Goal: Navigation & Orientation: Find specific page/section

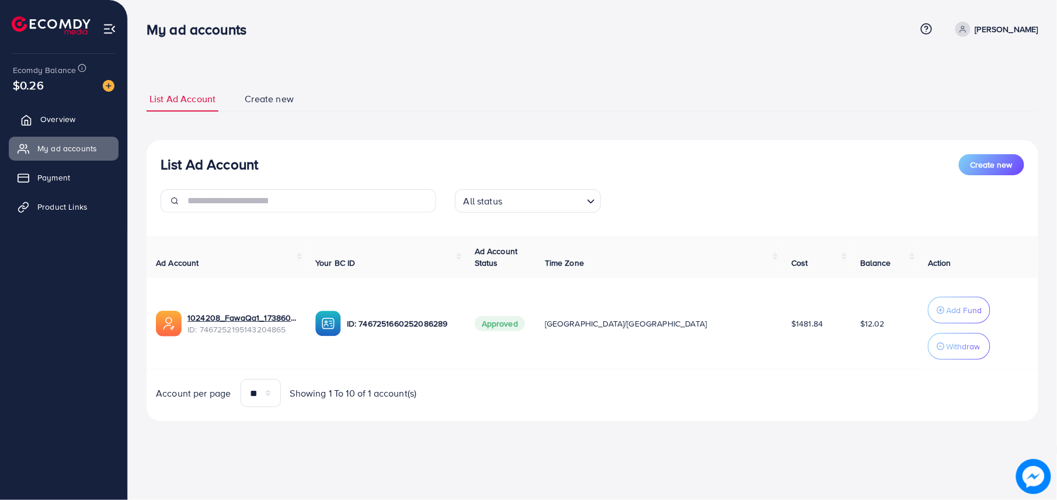
click at [67, 122] on span "Overview" at bounding box center [57, 119] width 35 height 12
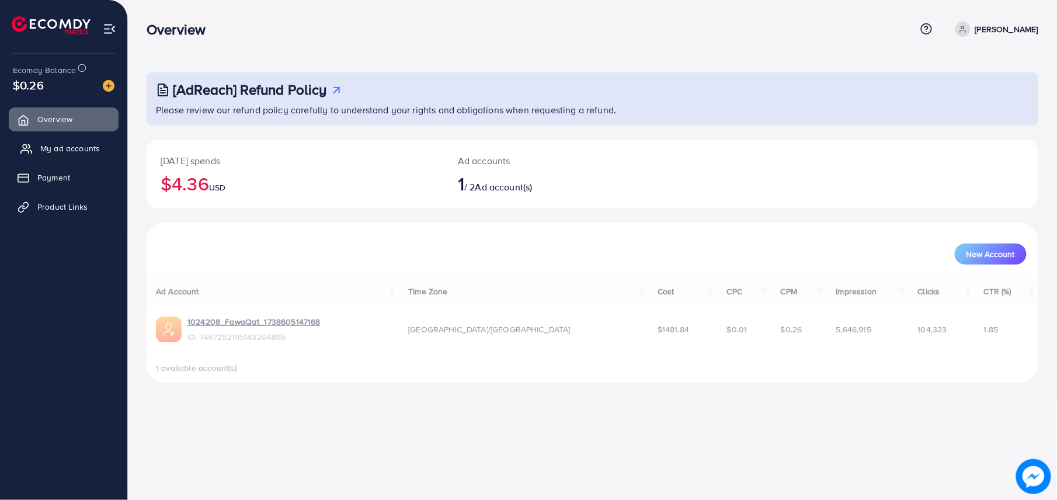
click at [79, 153] on span "My ad accounts" at bounding box center [70, 149] width 60 height 12
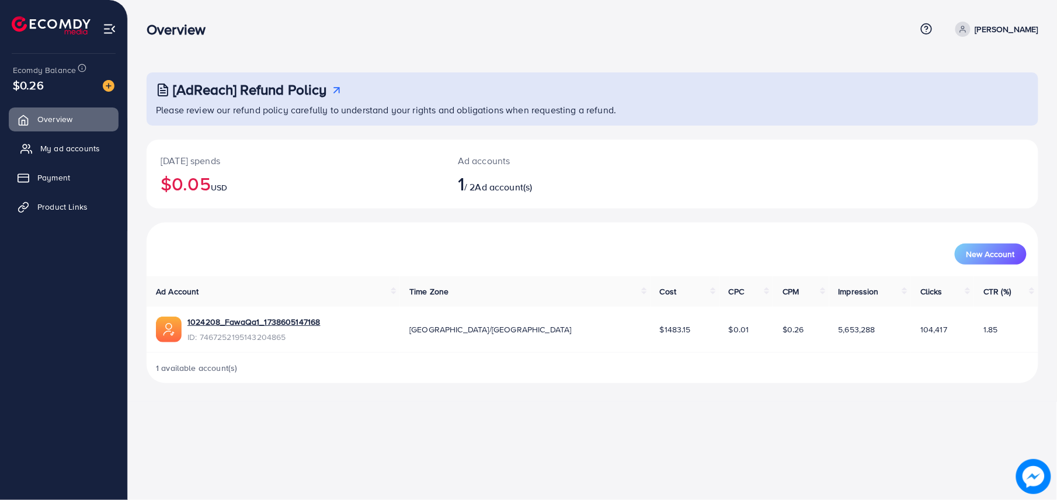
click at [63, 148] on span "My ad accounts" at bounding box center [70, 149] width 60 height 12
